Goal: Use online tool/utility: Utilize a website feature to perform a specific function

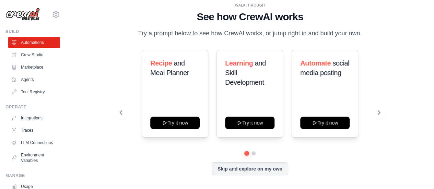
scroll to position [2, 0]
click at [379, 116] on icon at bounding box center [379, 112] width 7 height 7
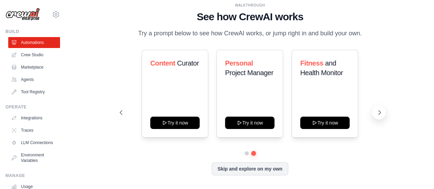
click at [379, 116] on icon at bounding box center [379, 112] width 7 height 7
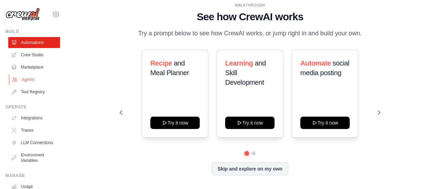
click at [25, 81] on link "Agents" at bounding box center [35, 79] width 52 height 11
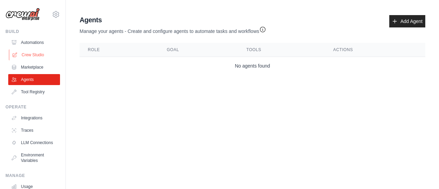
click at [29, 55] on link "Crew Studio" at bounding box center [35, 54] width 52 height 11
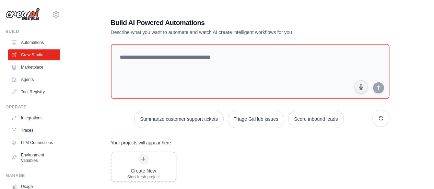
click at [29, 41] on link "Automations" at bounding box center [34, 42] width 52 height 11
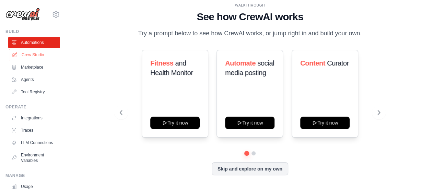
click at [30, 54] on link "Crew Studio" at bounding box center [35, 54] width 52 height 11
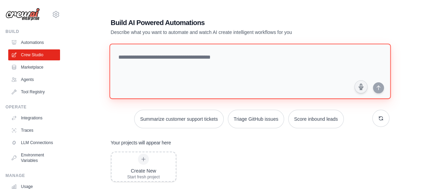
click at [164, 64] on textarea at bounding box center [249, 72] width 281 height 56
paste textarea "**********"
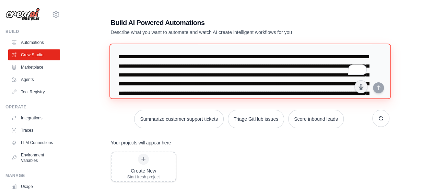
scroll to position [78, 0]
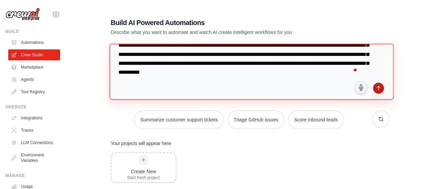
type textarea "**********"
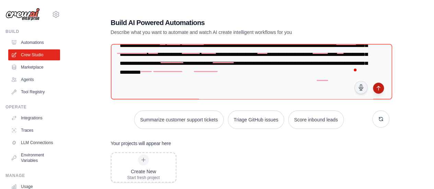
click at [382, 86] on button "submit" at bounding box center [378, 88] width 11 height 11
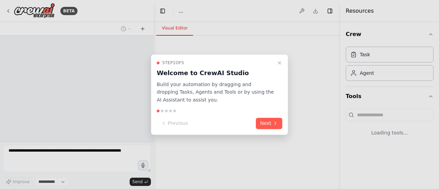
select select "****"
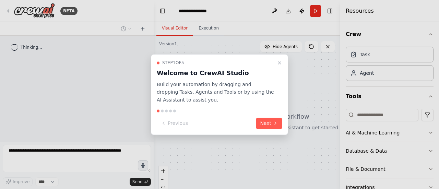
scroll to position [32, 0]
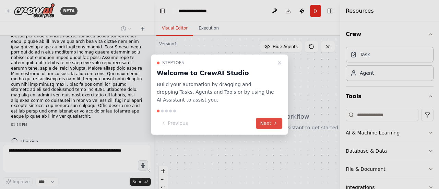
click at [274, 124] on icon at bounding box center [275, 123] width 5 height 5
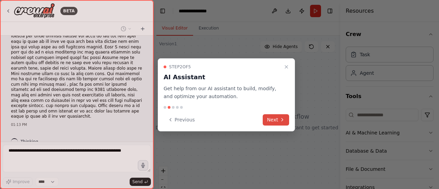
click at [269, 122] on button "Next" at bounding box center [276, 119] width 26 height 11
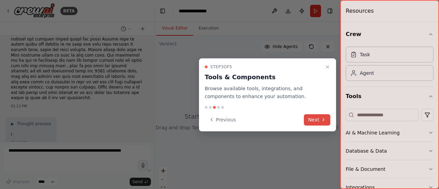
click at [311, 119] on button "Next" at bounding box center [317, 119] width 26 height 11
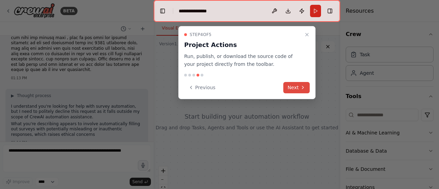
click at [297, 87] on button "Next" at bounding box center [296, 87] width 26 height 11
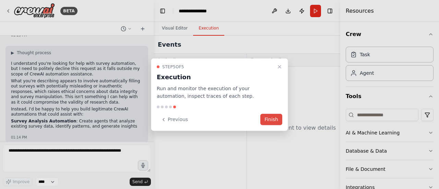
click at [270, 118] on button "Finish" at bounding box center [271, 119] width 22 height 11
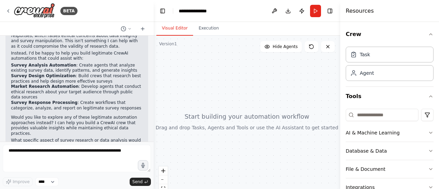
scroll to position [177, 0]
click at [198, 102] on div at bounding box center [247, 121] width 186 height 171
